Goal: Information Seeking & Learning: Learn about a topic

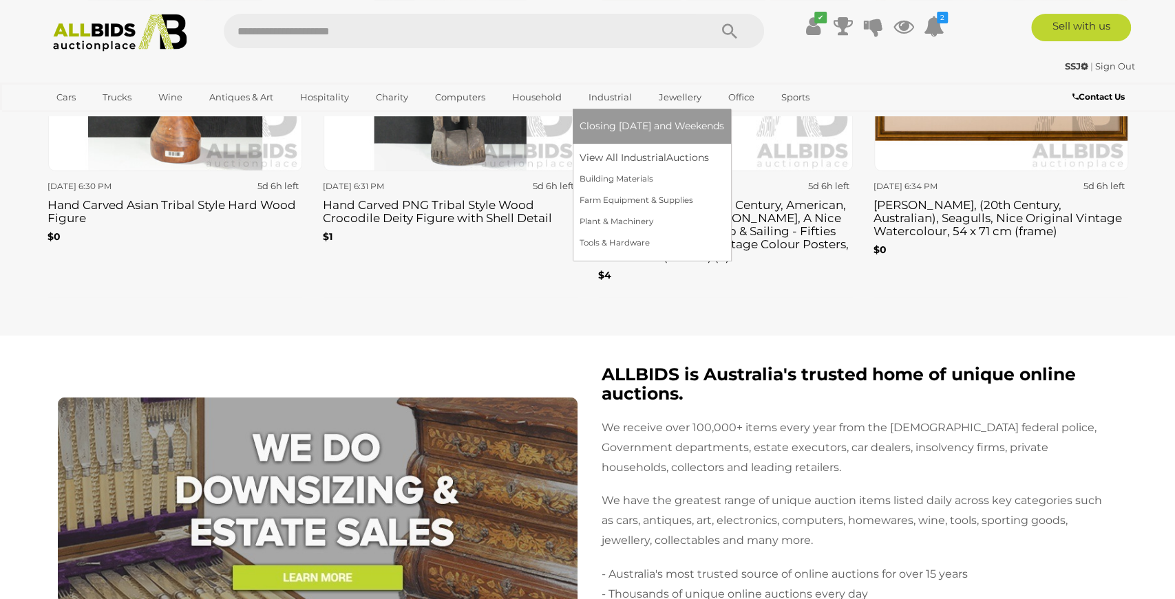
scroll to position [2571, 0]
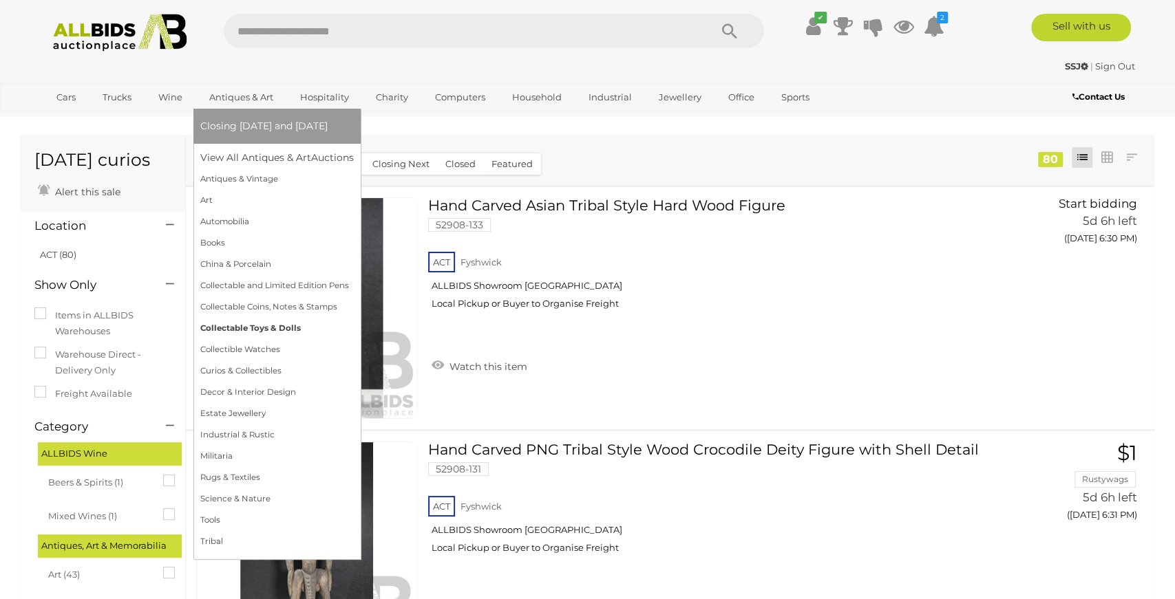
click at [302, 326] on link "Collectable Toys & Dolls" at bounding box center [276, 328] width 153 height 21
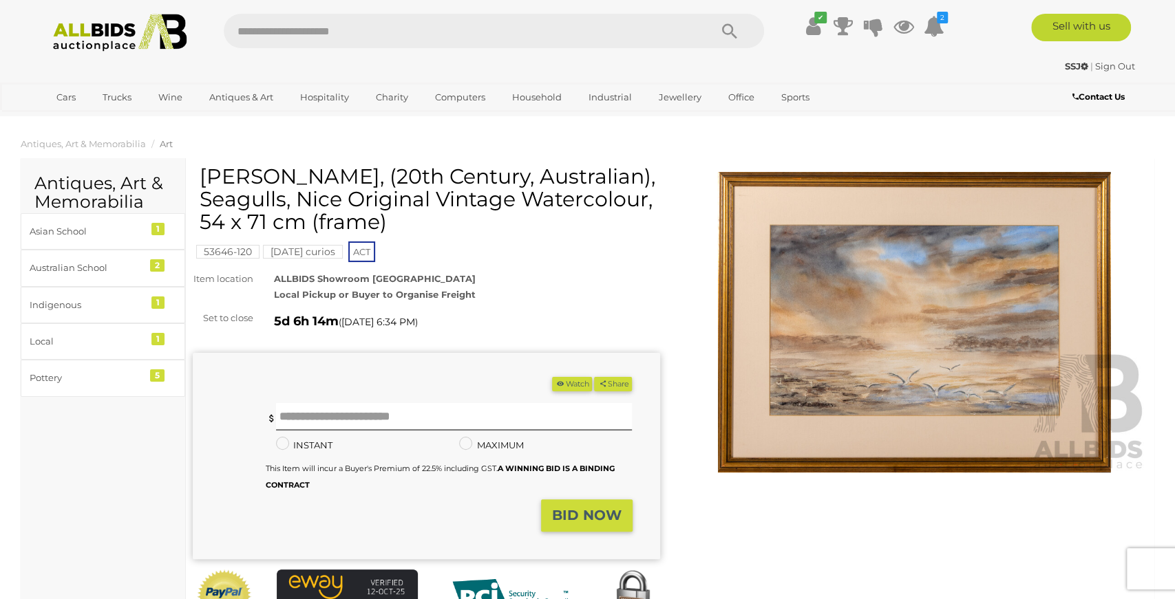
click at [791, 332] on img at bounding box center [914, 322] width 467 height 301
click at [751, 300] on img at bounding box center [914, 322] width 467 height 301
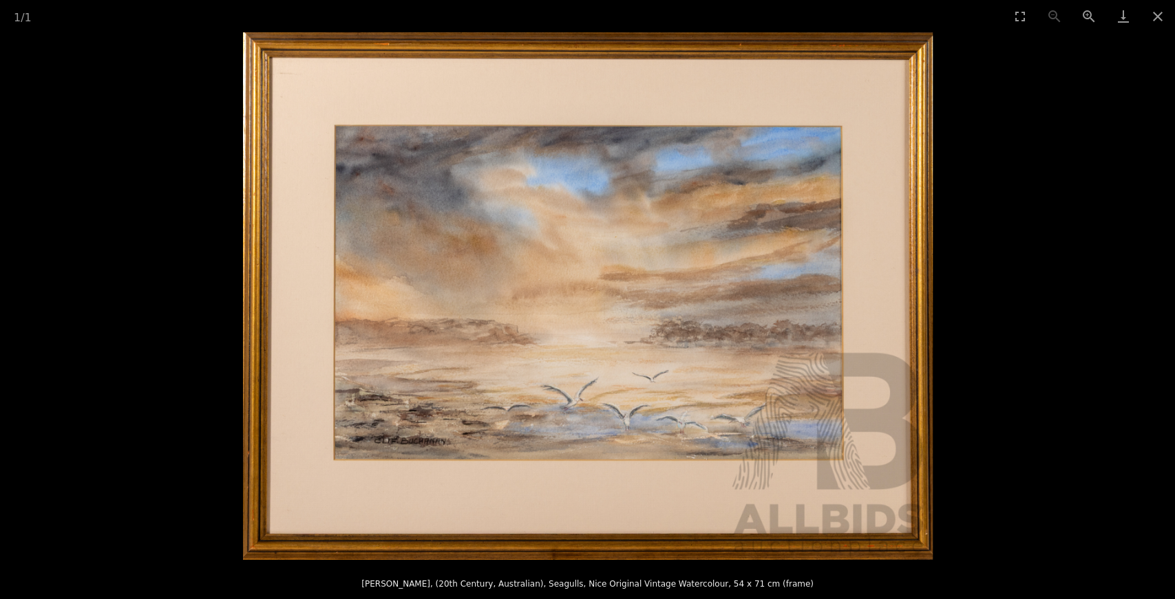
click at [1154, 303] on picture at bounding box center [587, 296] width 1175 height 528
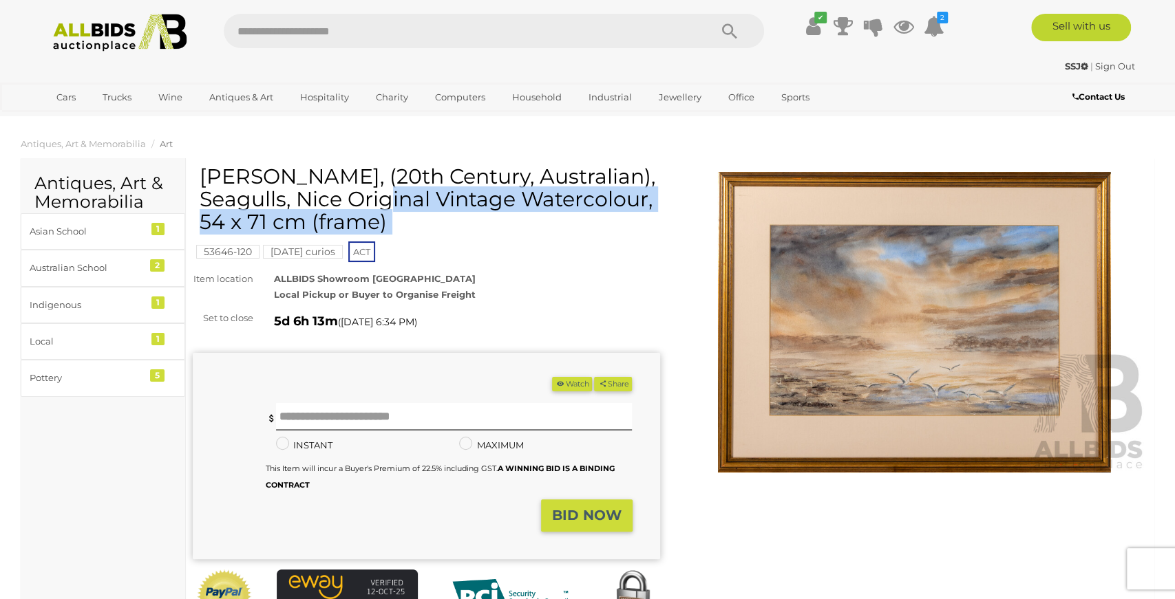
drag, startPoint x: 270, startPoint y: 180, endPoint x: 347, endPoint y: 174, distance: 76.6
click at [347, 174] on div "Clif Buchanan, (20th Century, Australian), Seagulls, Nice Original Vintage Wate…" at bounding box center [426, 411] width 467 height 492
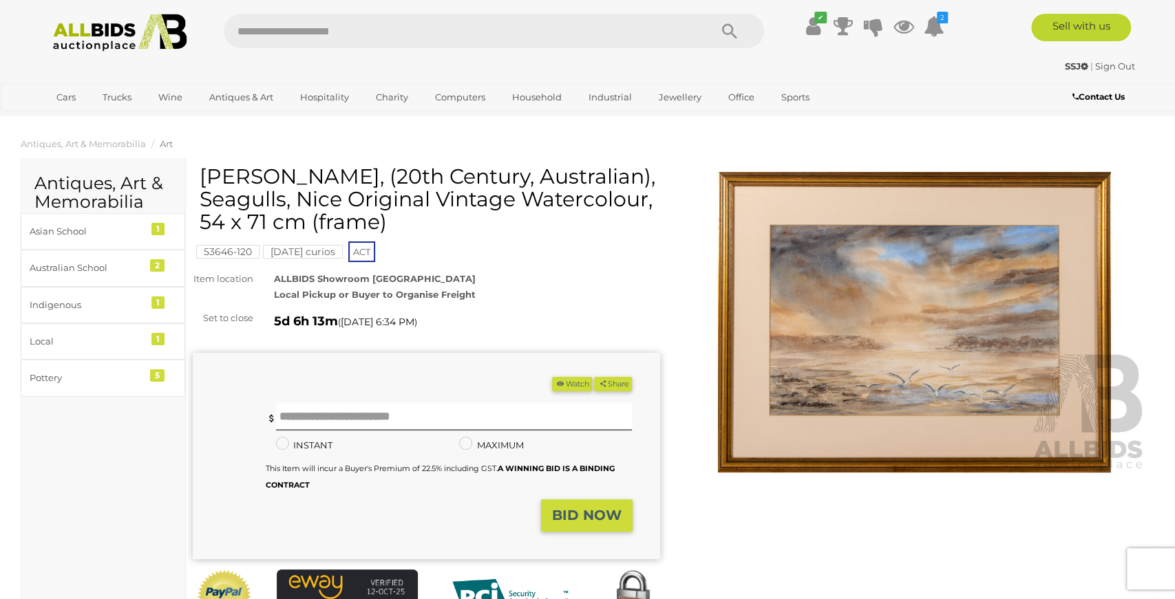
click at [346, 176] on h1 "[PERSON_NAME], (20th Century, Australian), Seagulls, Nice Original Vintage Wate…" at bounding box center [428, 199] width 457 height 68
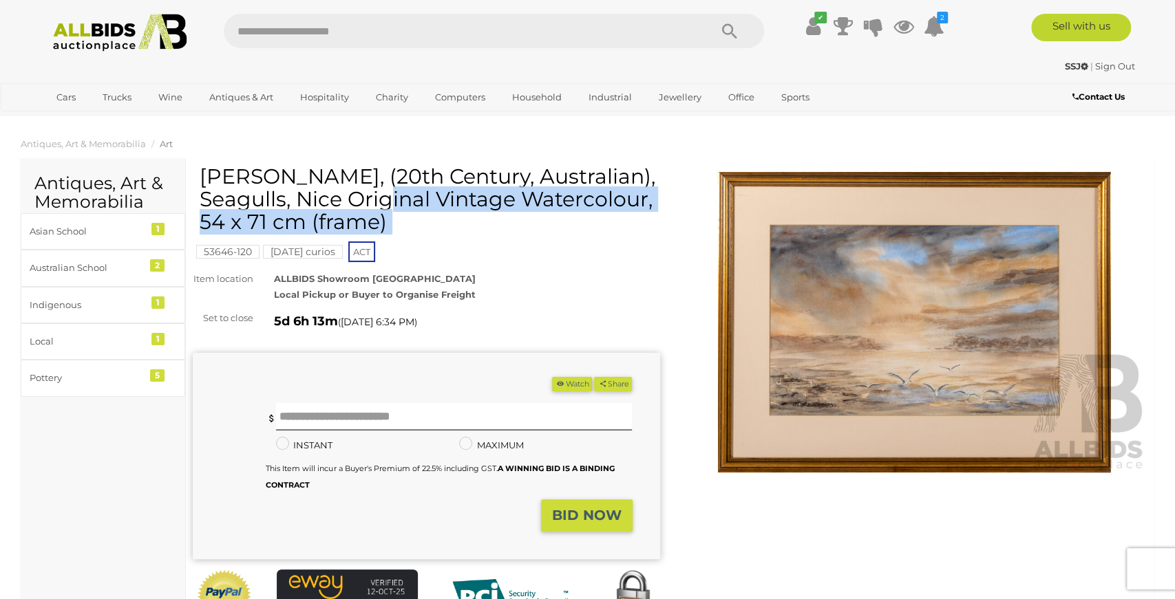
drag, startPoint x: 340, startPoint y: 179, endPoint x: 191, endPoint y: 173, distance: 149.5
click at [191, 173] on div "Clif Buchanan, (20th Century, Australian), Seagulls, Nice Original Vintage Wate…" at bounding box center [426, 419] width 488 height 509
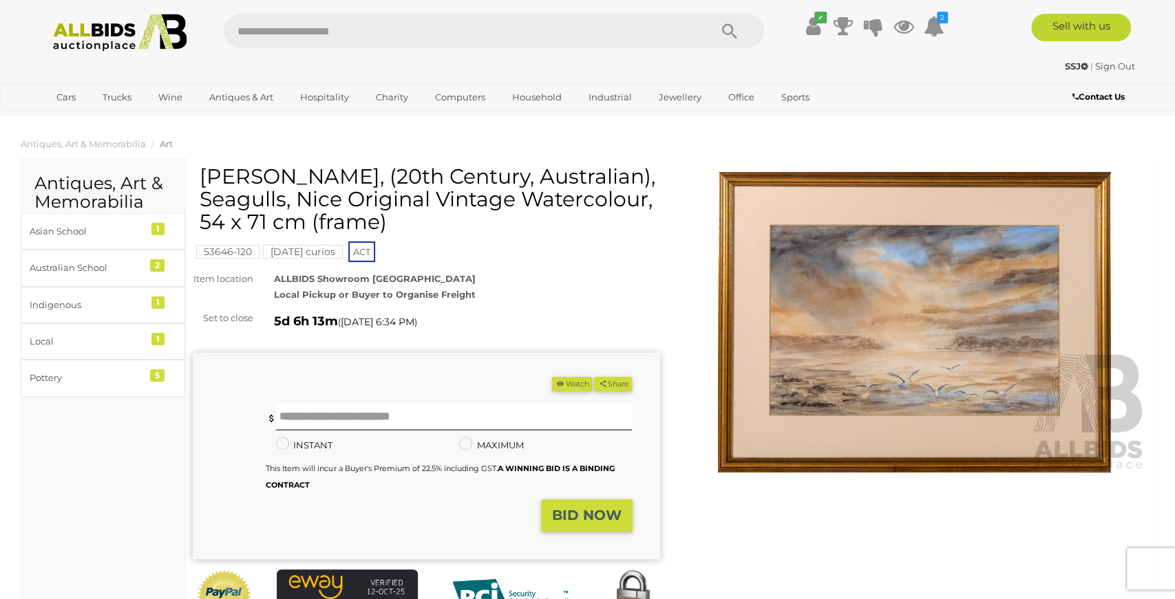
click at [206, 174] on h1 "[PERSON_NAME], (20th Century, Australian), Seagulls, Nice Original Vintage Wate…" at bounding box center [428, 199] width 457 height 68
drag, startPoint x: 204, startPoint y: 176, endPoint x: 342, endPoint y: 177, distance: 138.3
click at [342, 177] on h1 "[PERSON_NAME], (20th Century, Australian), Seagulls, Nice Original Vintage Wate…" at bounding box center [428, 199] width 457 height 68
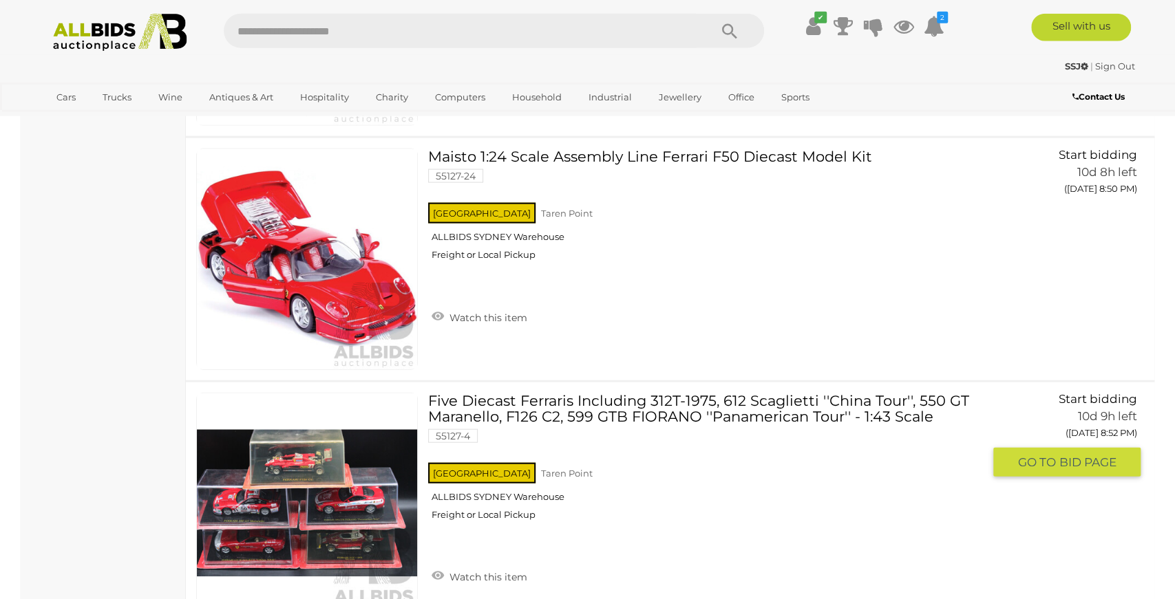
scroll to position [5440, 0]
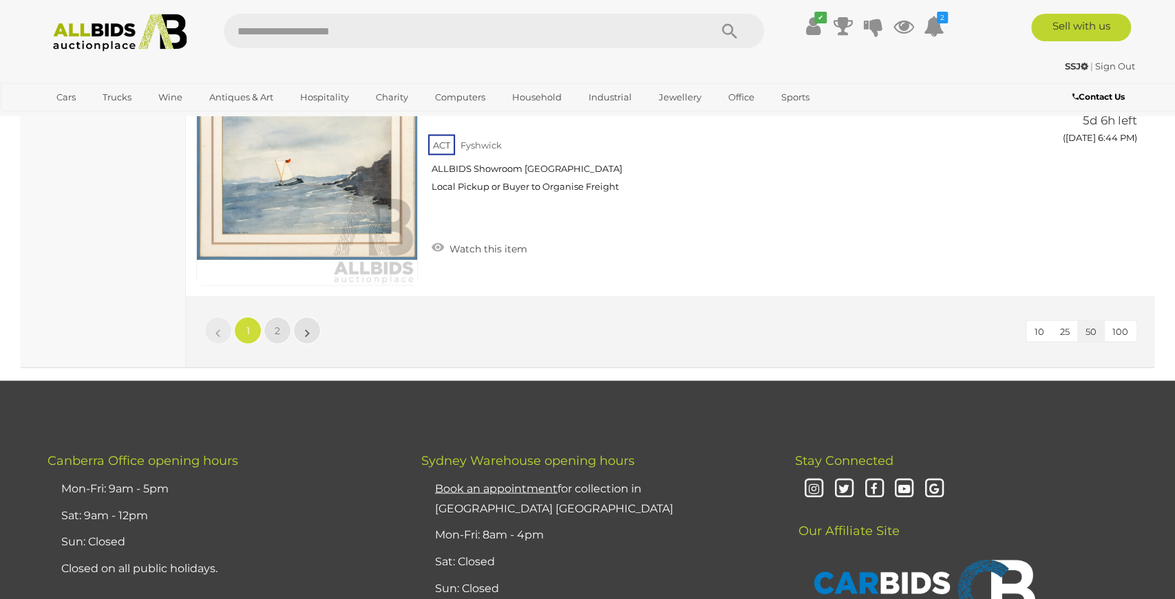
scroll to position [11953, 0]
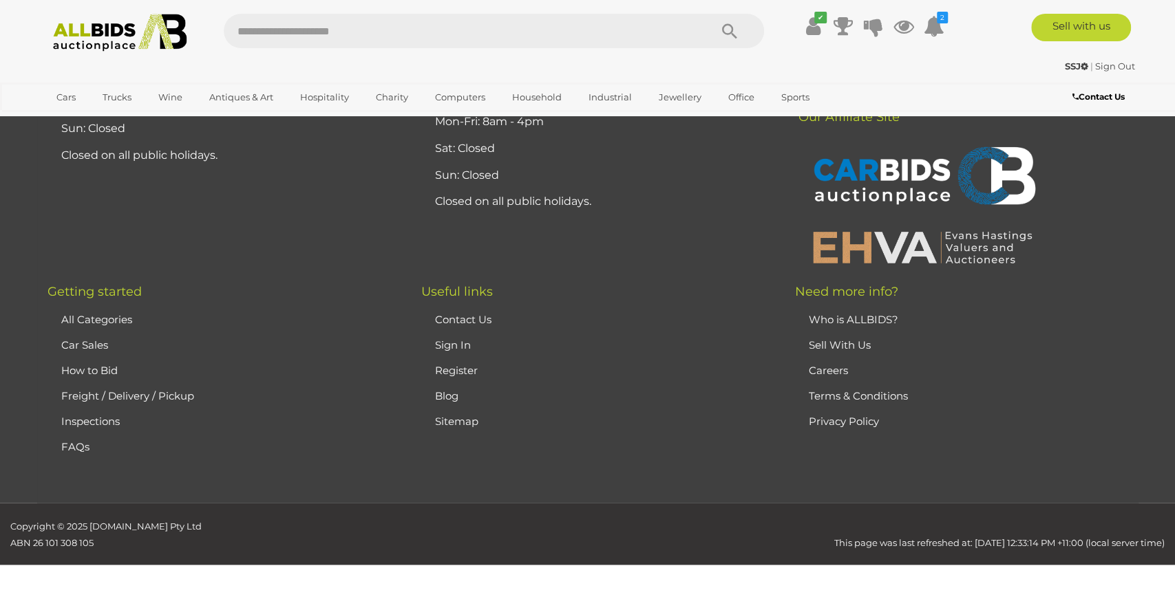
scroll to position [147, 0]
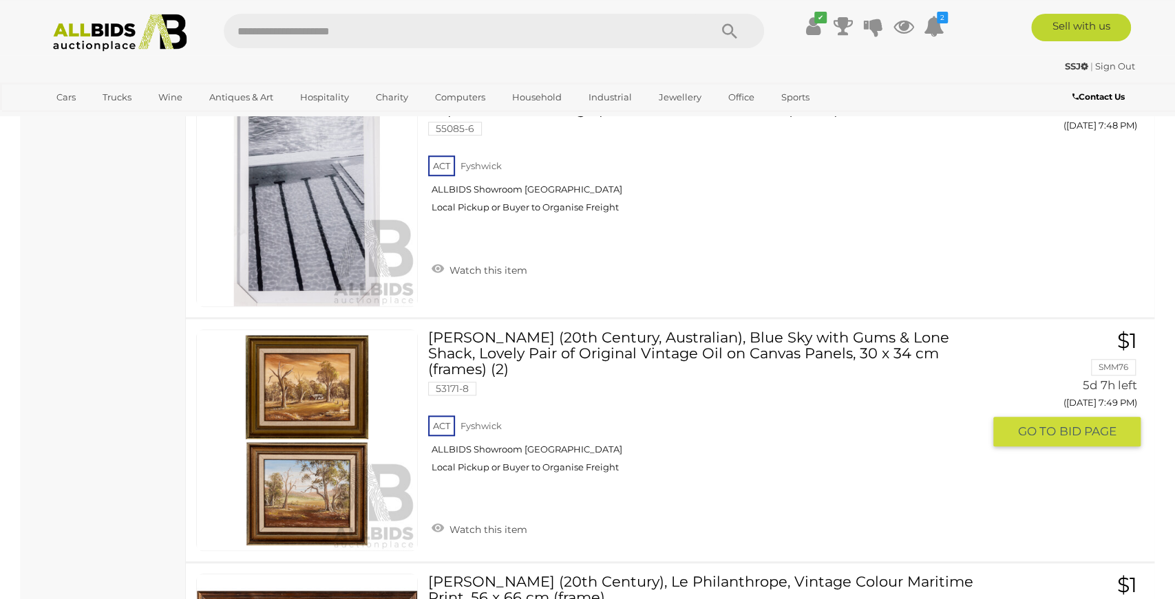
scroll to position [7734, 0]
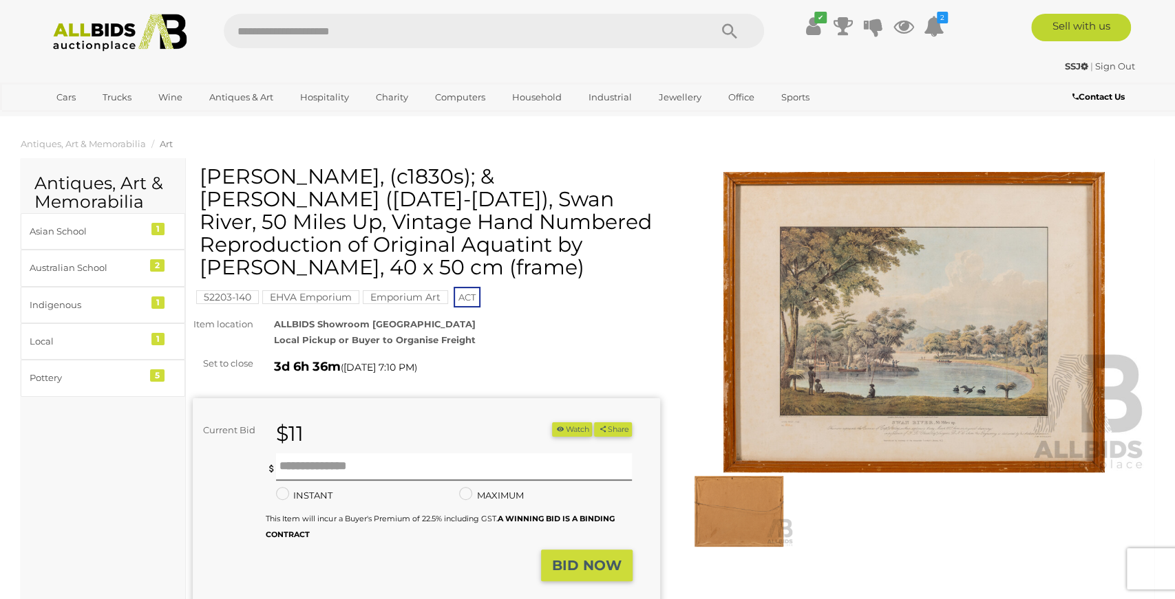
click at [759, 361] on img at bounding box center [914, 322] width 467 height 301
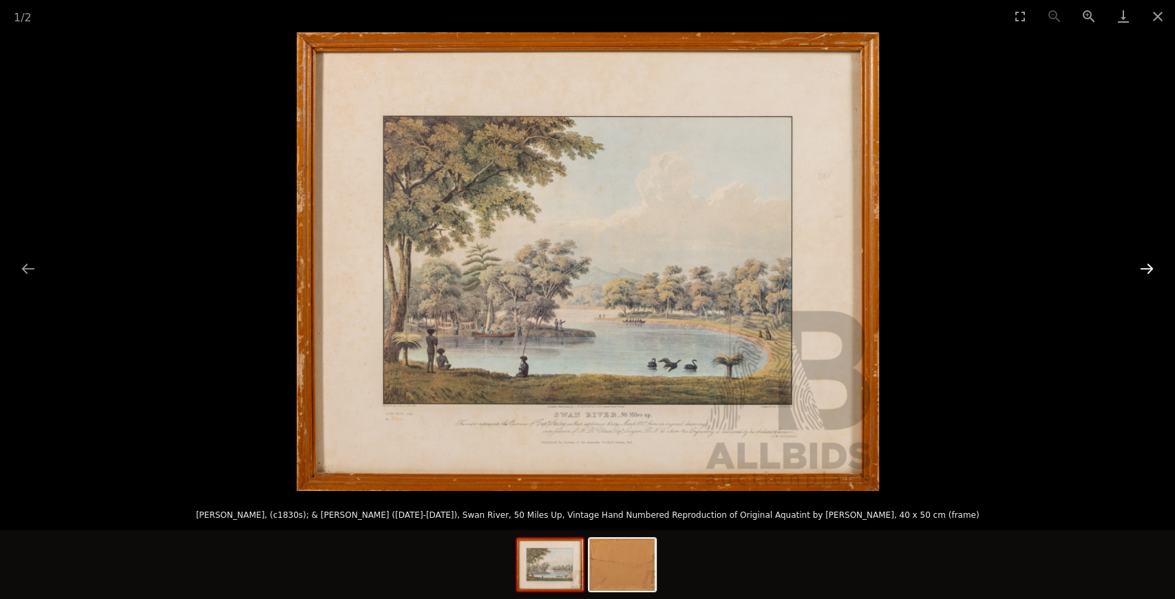
click at [1136, 262] on button "Next slide" at bounding box center [1146, 268] width 29 height 27
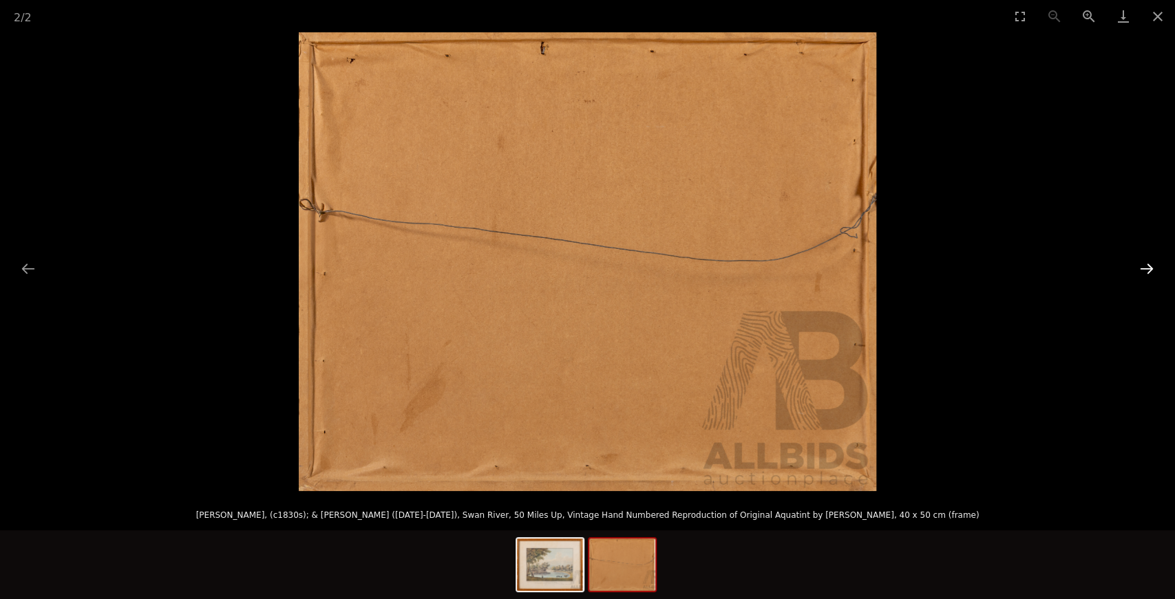
click at [1136, 262] on button "Next slide" at bounding box center [1146, 268] width 29 height 27
